Goal: Task Accomplishment & Management: Use online tool/utility

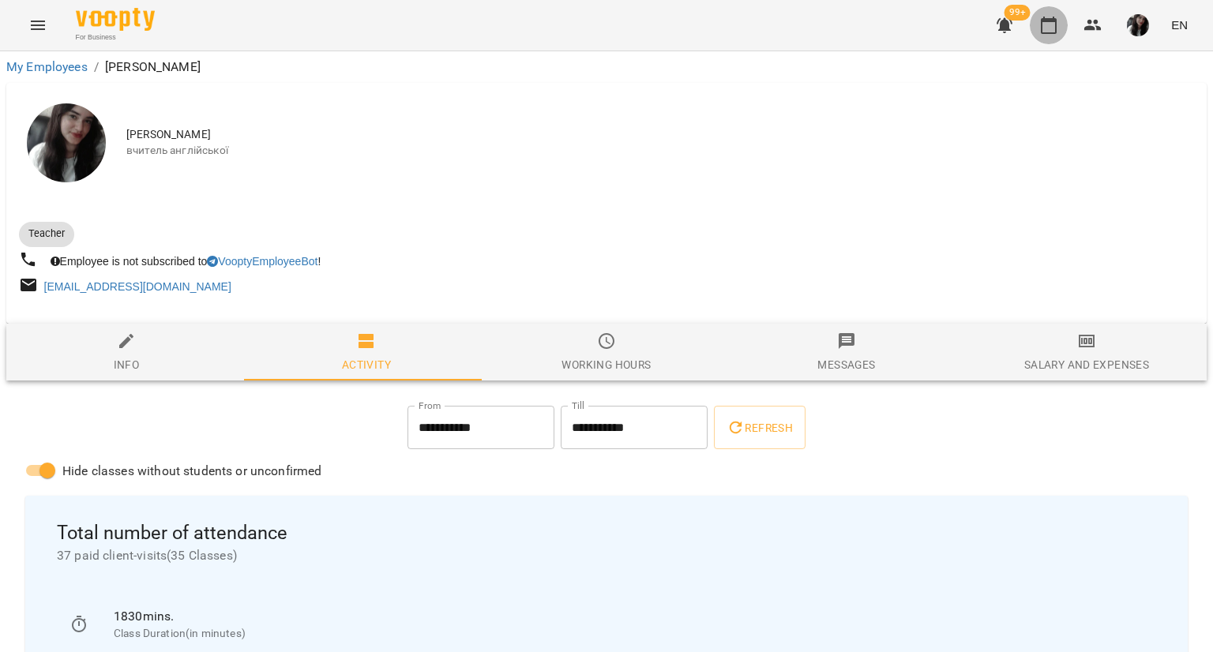
click at [1047, 28] on icon "button" at bounding box center [1048, 25] width 19 height 19
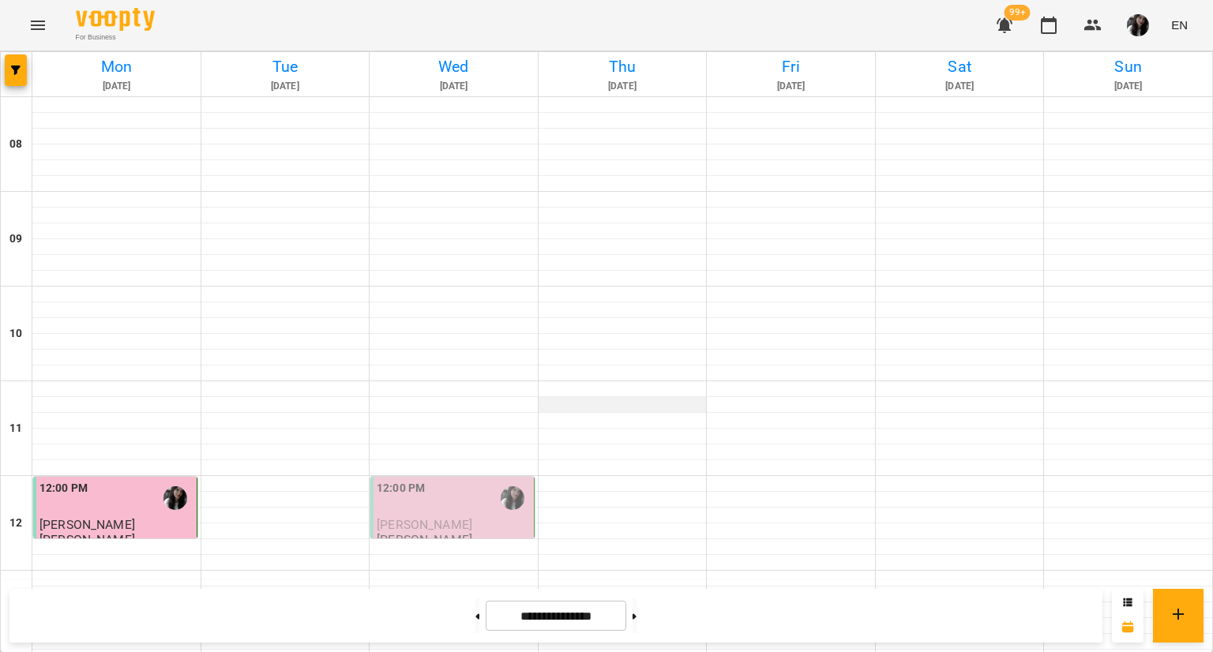
scroll to position [811, 0]
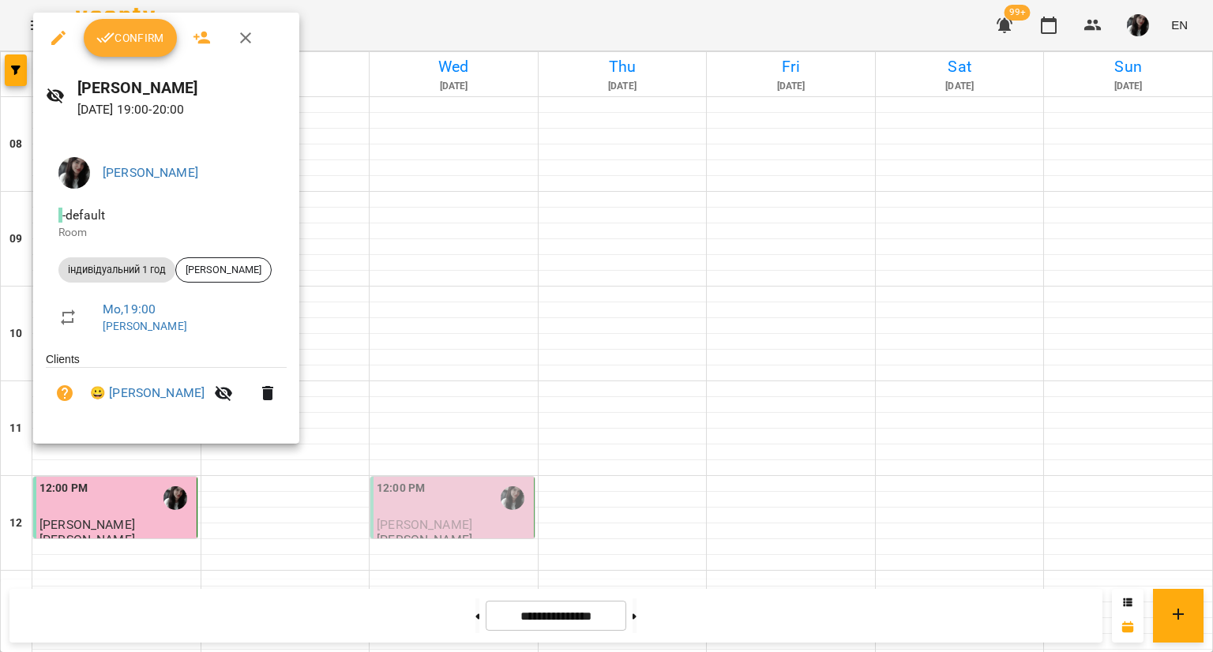
click at [136, 32] on span "Confirm" at bounding box center [130, 37] width 68 height 19
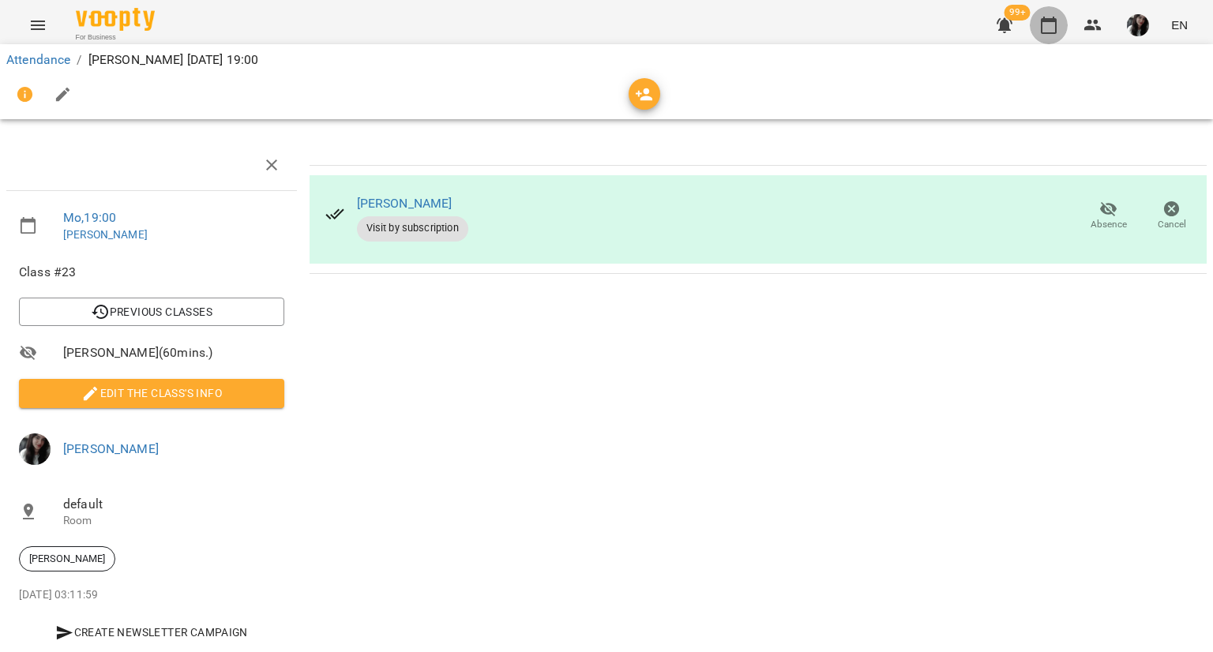
click at [1048, 24] on icon "button" at bounding box center [1048, 25] width 19 height 19
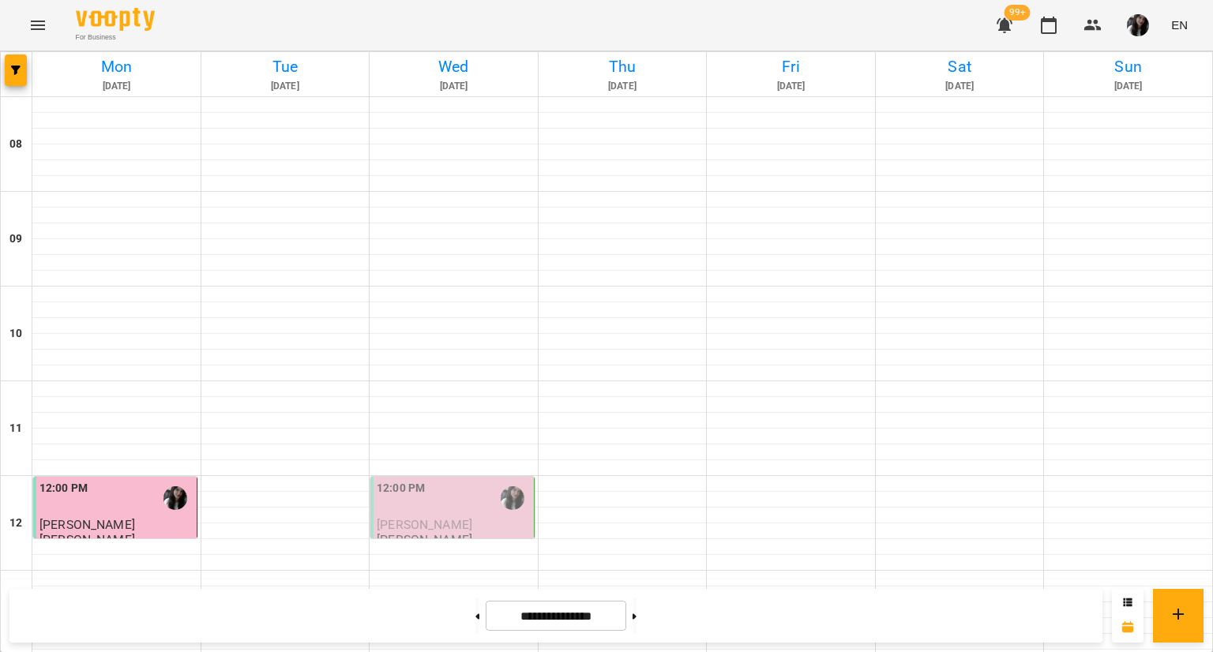
scroll to position [713, 0]
click at [1142, 36] on img "button" at bounding box center [1138, 25] width 22 height 22
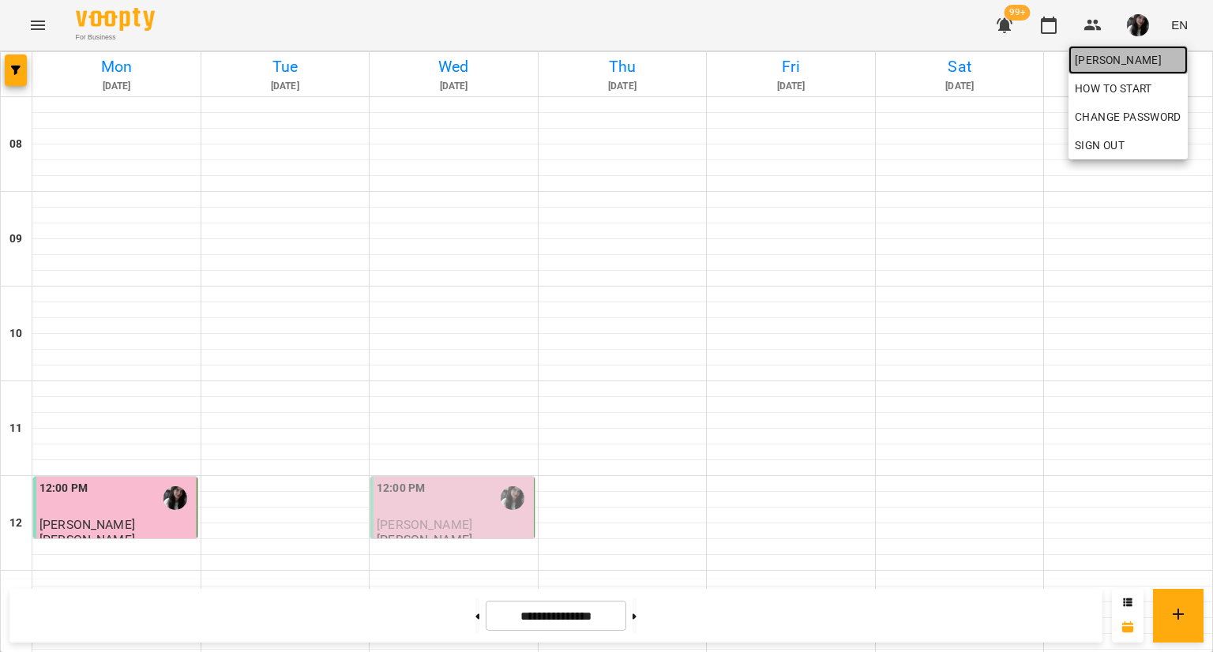
click at [1153, 61] on span "[PERSON_NAME]" at bounding box center [1127, 60] width 107 height 19
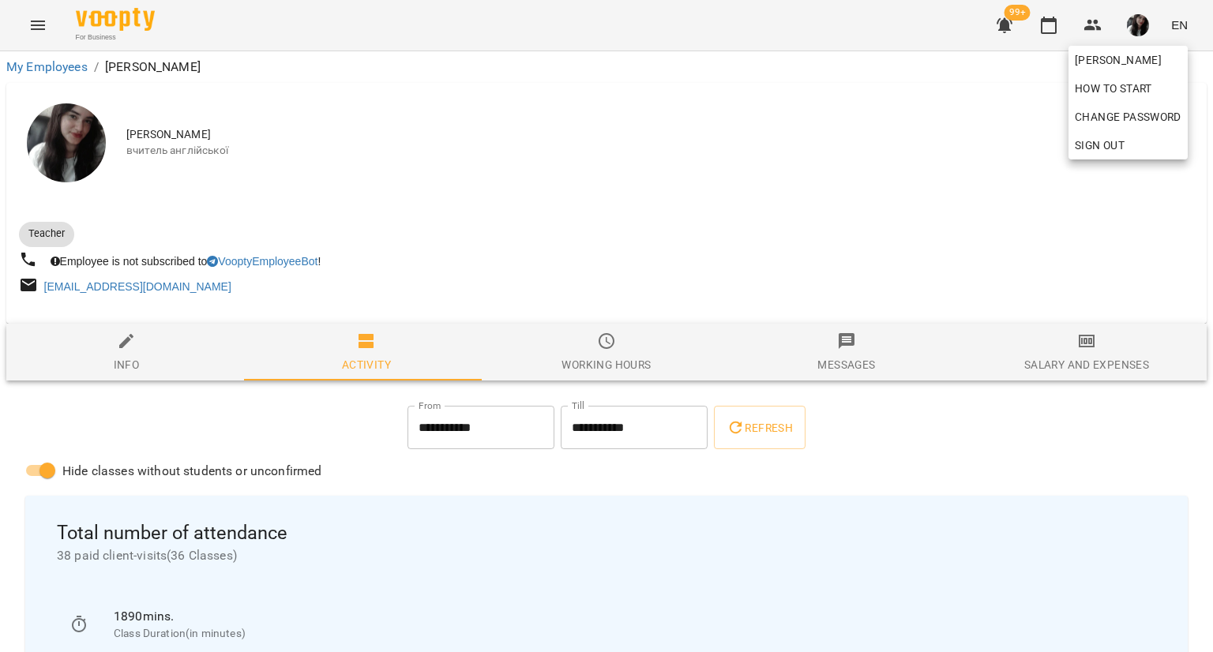
click at [1083, 358] on div at bounding box center [606, 326] width 1213 height 652
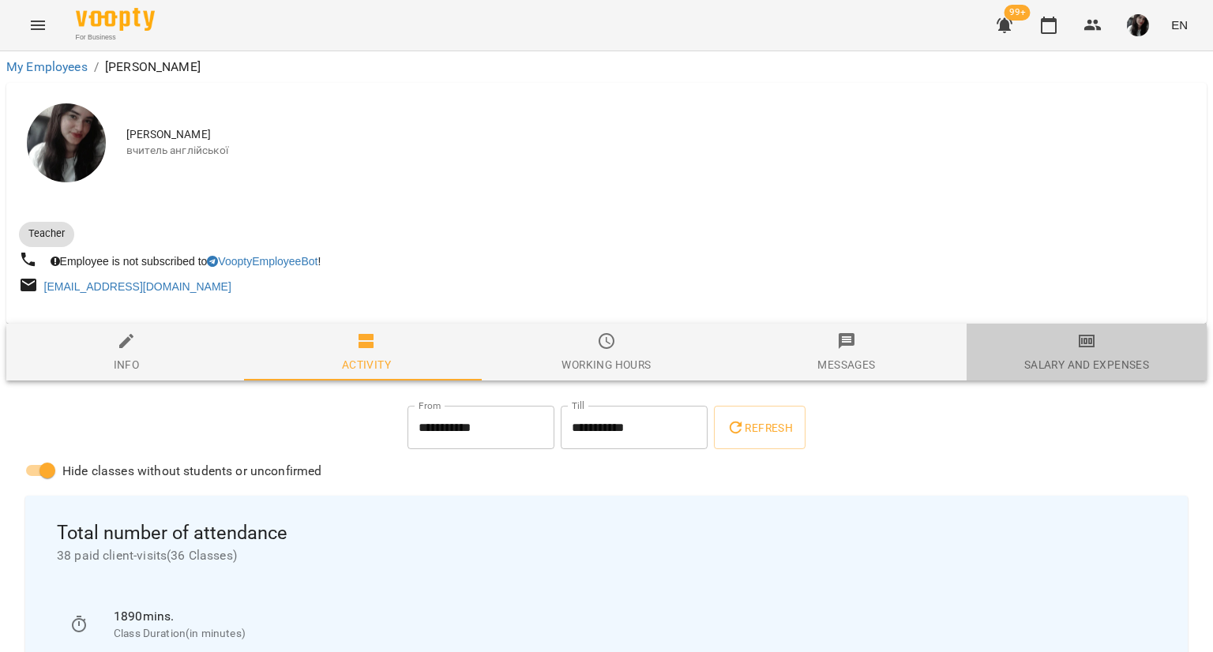
click at [1083, 358] on div "Salary and Expenses" at bounding box center [1086, 364] width 125 height 19
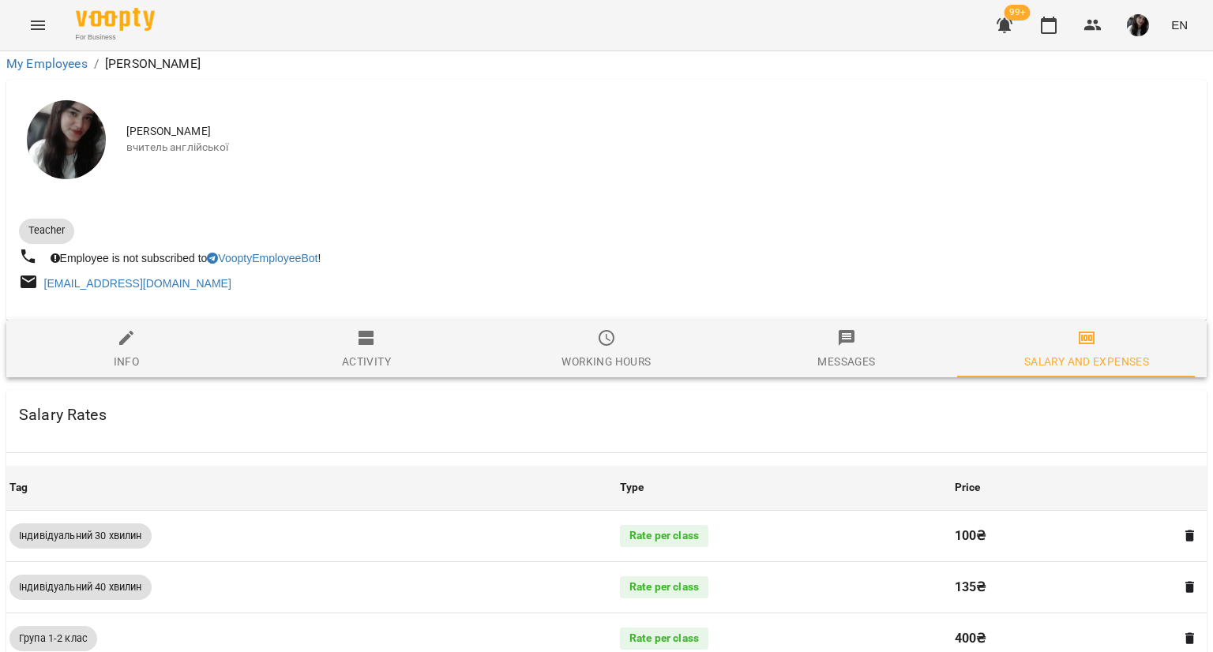
scroll to position [794, 0]
